Goal: Use online tool/utility: Utilize a website feature to perform a specific function

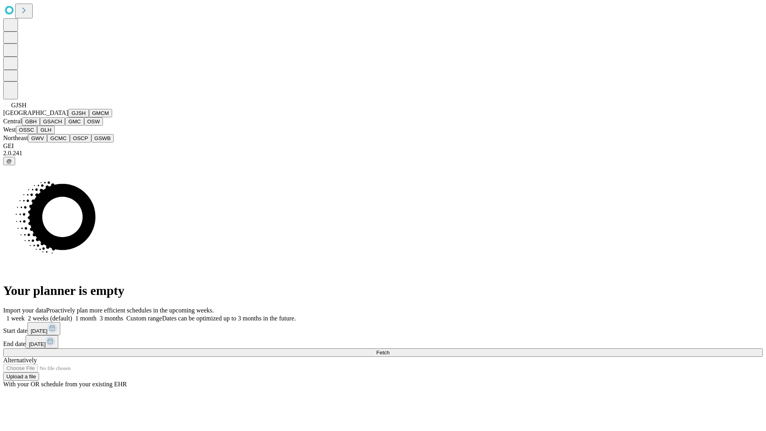
click at [68, 117] on button "GJSH" at bounding box center [78, 113] width 21 height 8
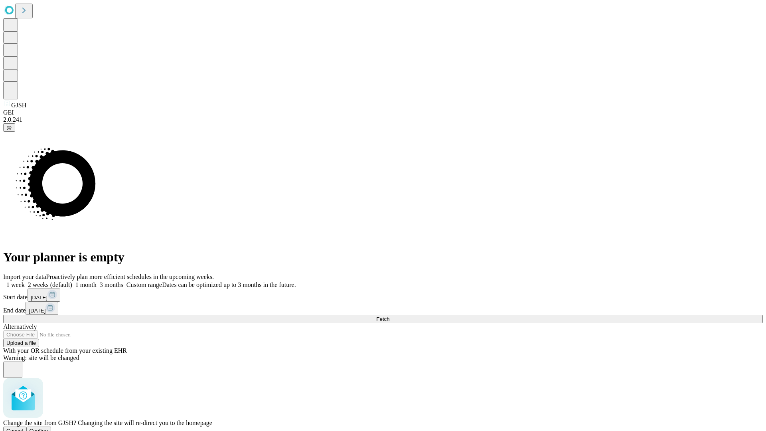
click at [48, 428] on span "Confirm" at bounding box center [39, 431] width 19 height 6
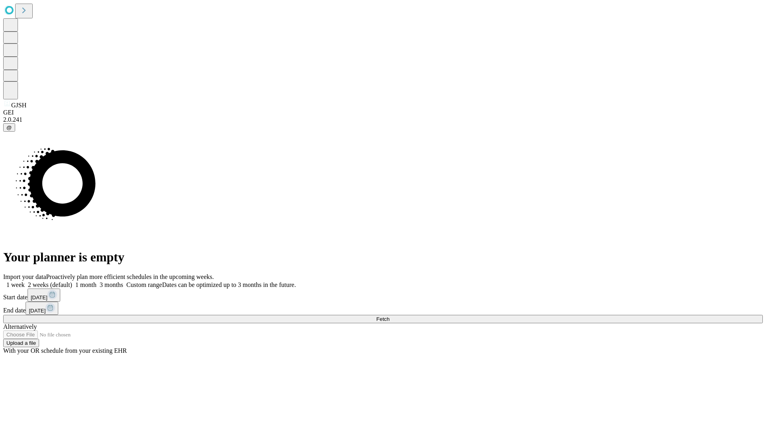
click at [72, 281] on label "2 weeks (default)" at bounding box center [48, 284] width 47 height 7
click at [389, 316] on span "Fetch" at bounding box center [382, 319] width 13 height 6
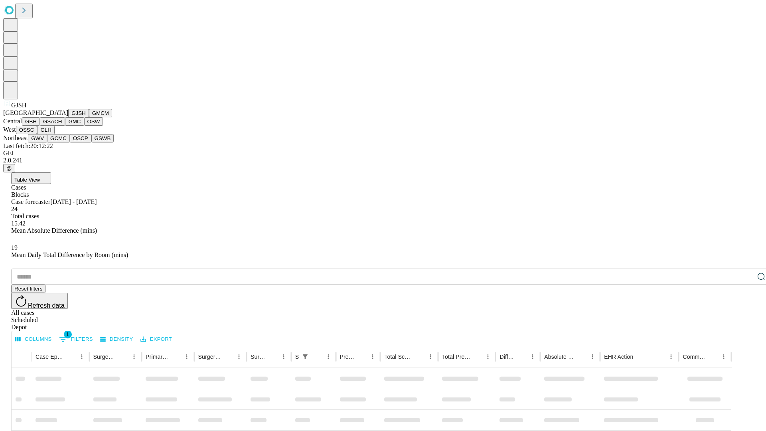
click at [89, 117] on button "GMCM" at bounding box center [100, 113] width 23 height 8
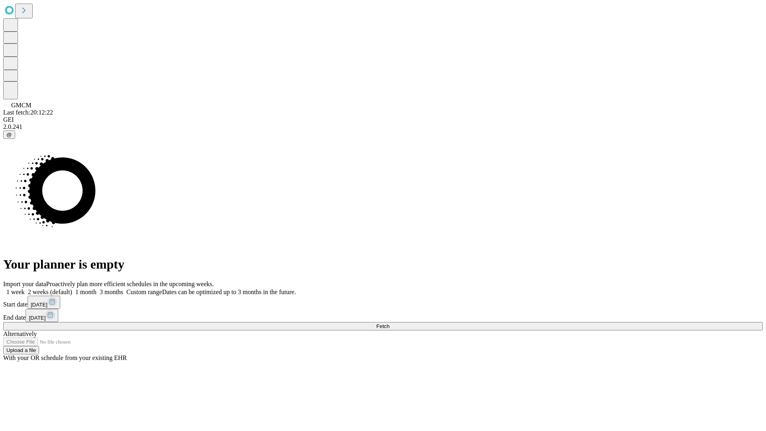
click at [72, 288] on label "2 weeks (default)" at bounding box center [48, 291] width 47 height 7
click at [389, 323] on span "Fetch" at bounding box center [382, 326] width 13 height 6
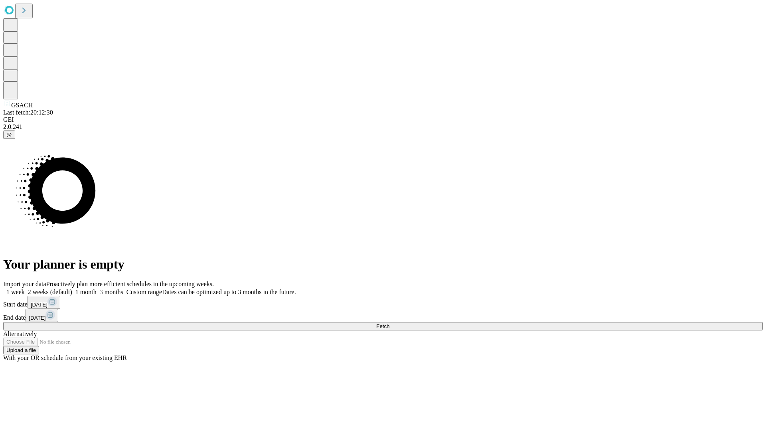
click at [72, 288] on label "2 weeks (default)" at bounding box center [48, 291] width 47 height 7
click at [389, 323] on span "Fetch" at bounding box center [382, 326] width 13 height 6
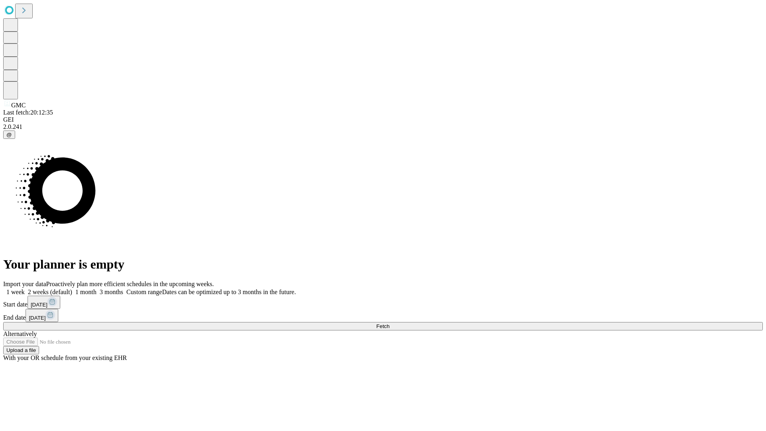
click at [72, 288] on label "2 weeks (default)" at bounding box center [48, 291] width 47 height 7
click at [389, 323] on span "Fetch" at bounding box center [382, 326] width 13 height 6
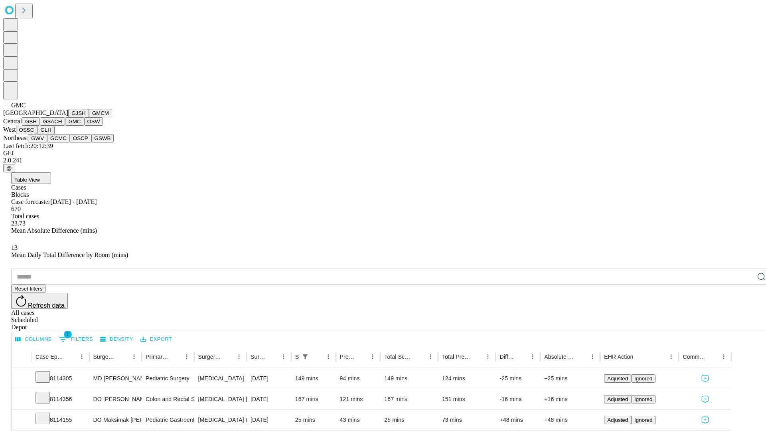
click at [84, 126] on button "OSW" at bounding box center [93, 121] width 19 height 8
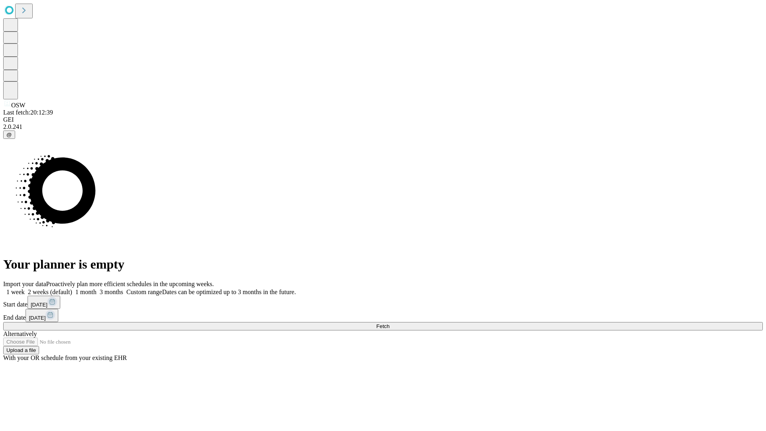
click at [72, 288] on label "2 weeks (default)" at bounding box center [48, 291] width 47 height 7
click at [389, 323] on span "Fetch" at bounding box center [382, 326] width 13 height 6
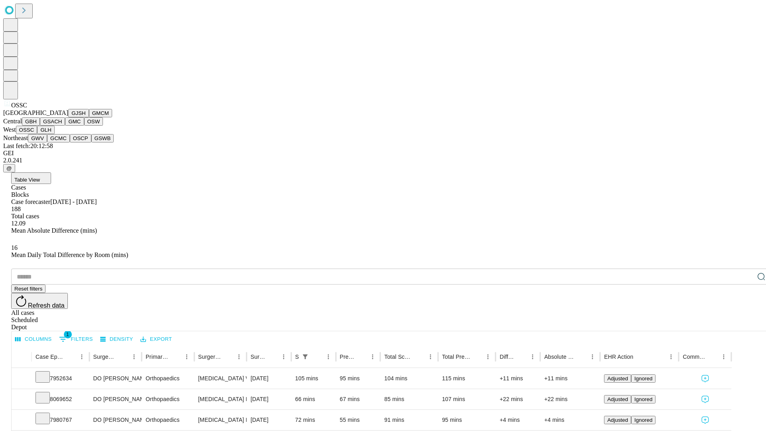
click at [54, 134] on button "GLH" at bounding box center [45, 130] width 17 height 8
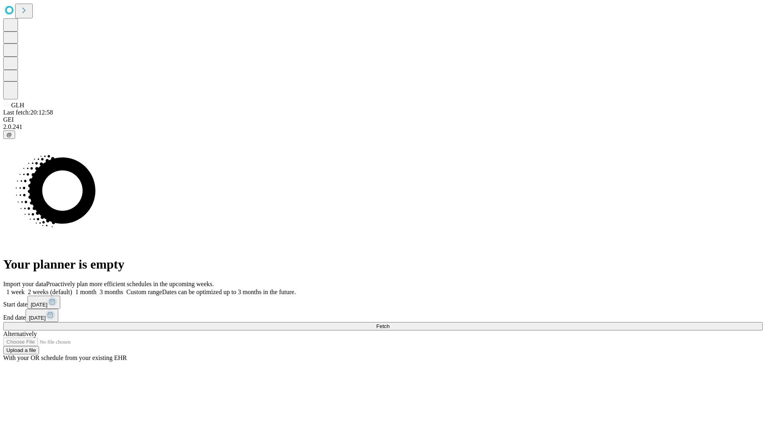
click at [72, 288] on label "2 weeks (default)" at bounding box center [48, 291] width 47 height 7
click at [389, 323] on span "Fetch" at bounding box center [382, 326] width 13 height 6
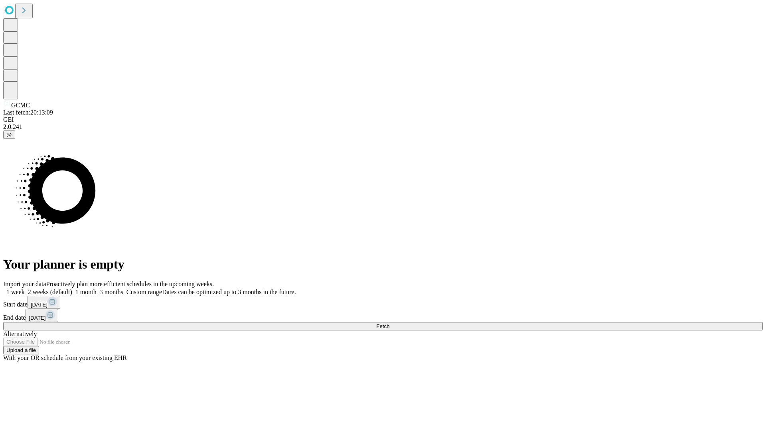
click at [72, 288] on label "2 weeks (default)" at bounding box center [48, 291] width 47 height 7
click at [389, 323] on span "Fetch" at bounding box center [382, 326] width 13 height 6
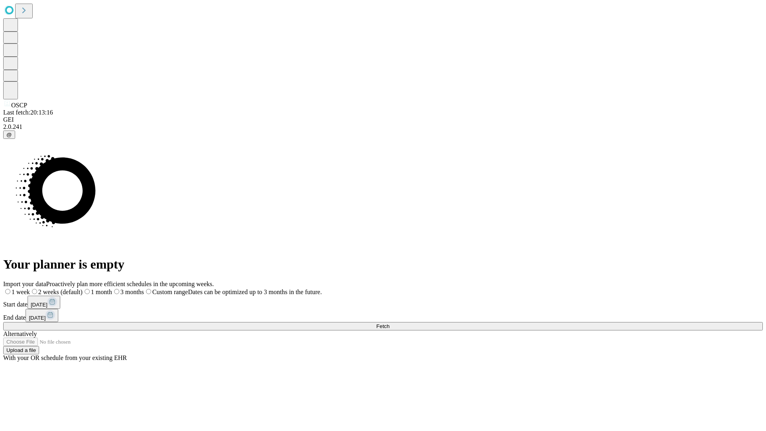
click at [83, 288] on label "2 weeks (default)" at bounding box center [56, 291] width 53 height 7
click at [389, 323] on span "Fetch" at bounding box center [382, 326] width 13 height 6
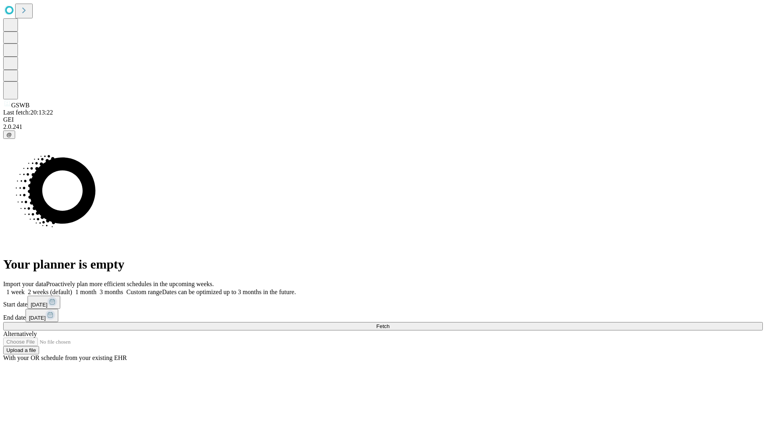
click at [389, 323] on span "Fetch" at bounding box center [382, 326] width 13 height 6
